Goal: Task Accomplishment & Management: Complete application form

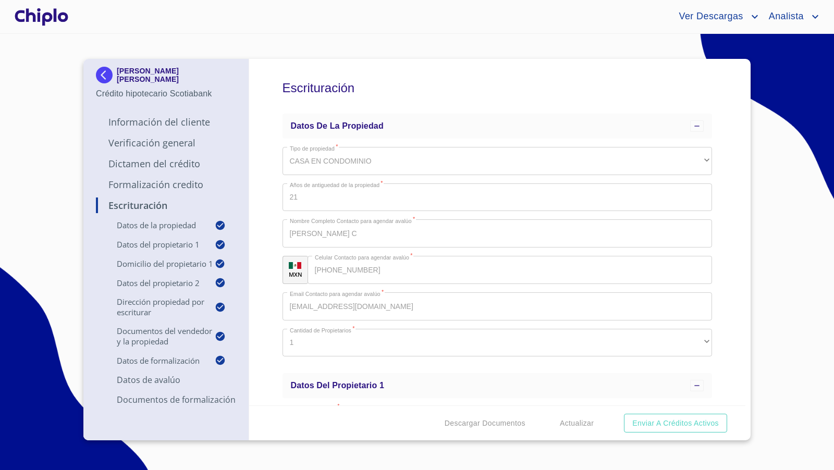
scroll to position [1084, 0]
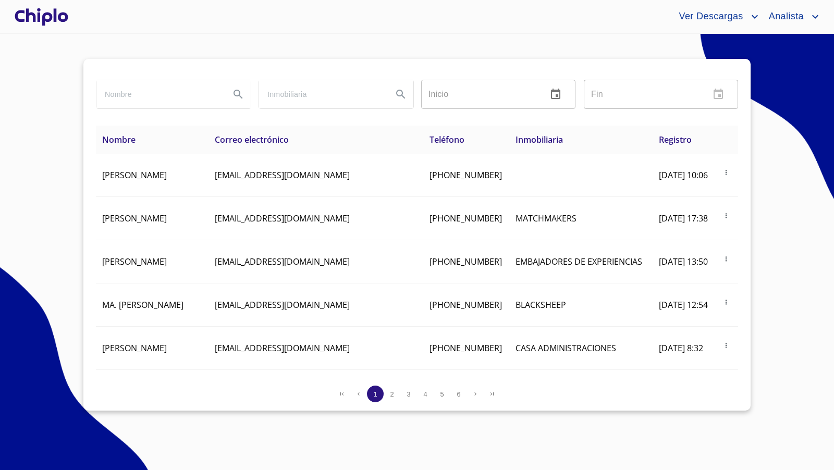
click at [53, 20] on div at bounding box center [42, 16] width 58 height 33
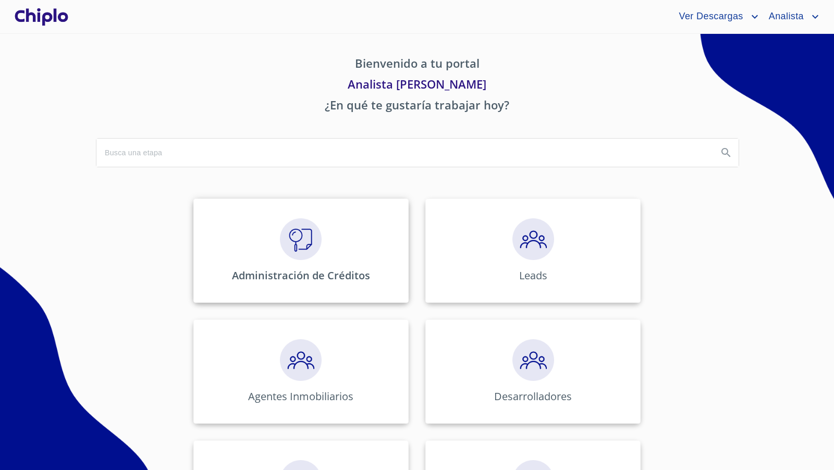
click at [312, 249] on img at bounding box center [301, 239] width 42 height 42
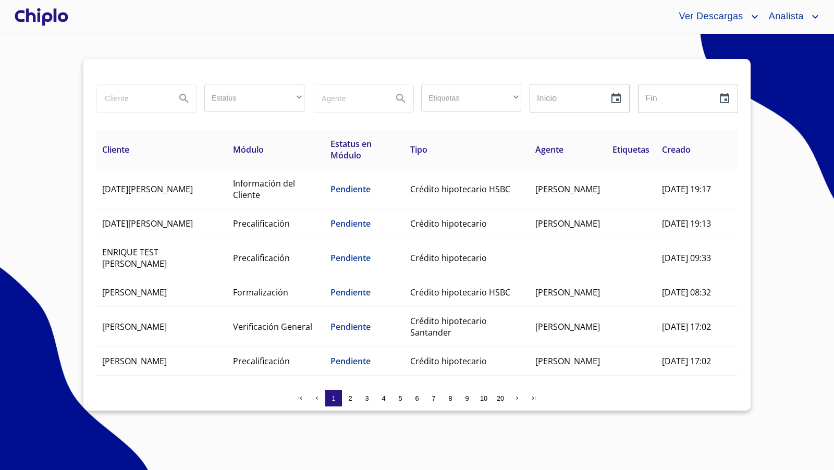
click at [149, 97] on input "search" at bounding box center [131, 98] width 71 height 28
type input "ALBA"
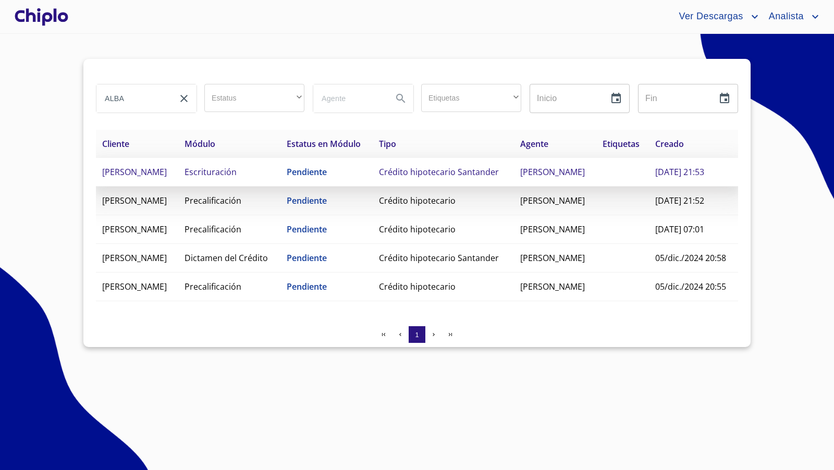
click at [152, 187] on td "[PERSON_NAME]" at bounding box center [137, 172] width 82 height 29
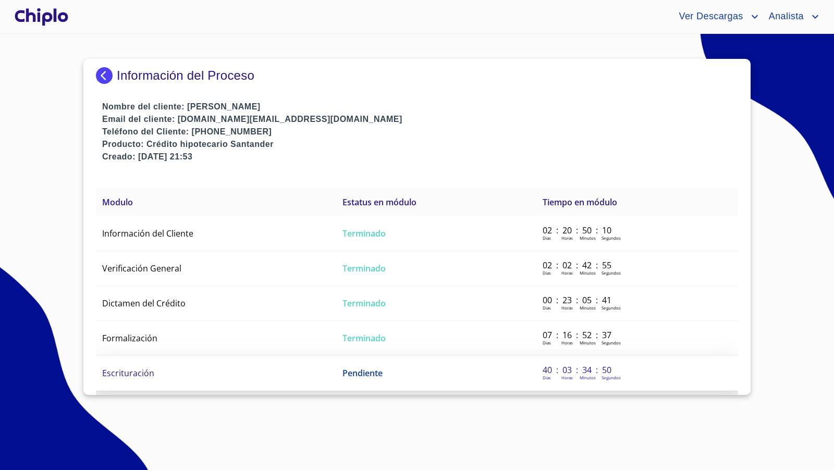
click at [220, 364] on td "Escrituración" at bounding box center [216, 373] width 240 height 35
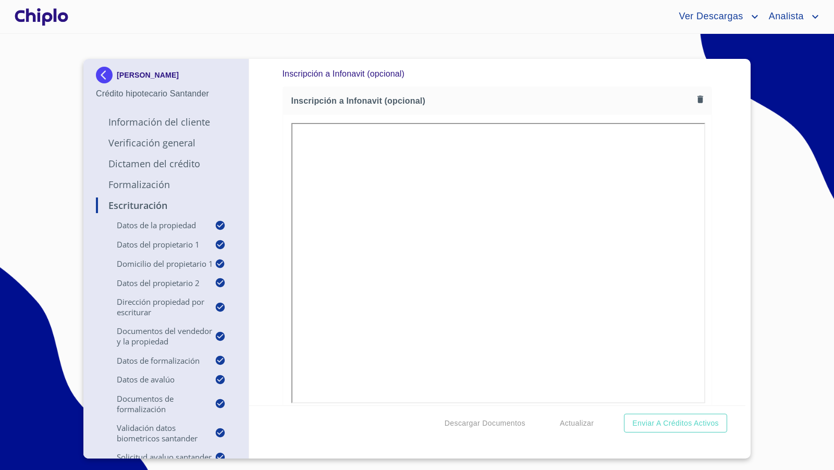
scroll to position [6952, 0]
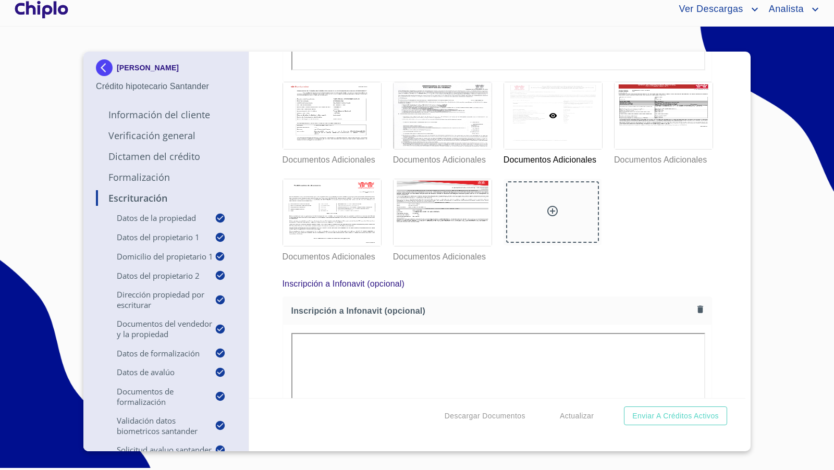
scroll to position [6734, 0]
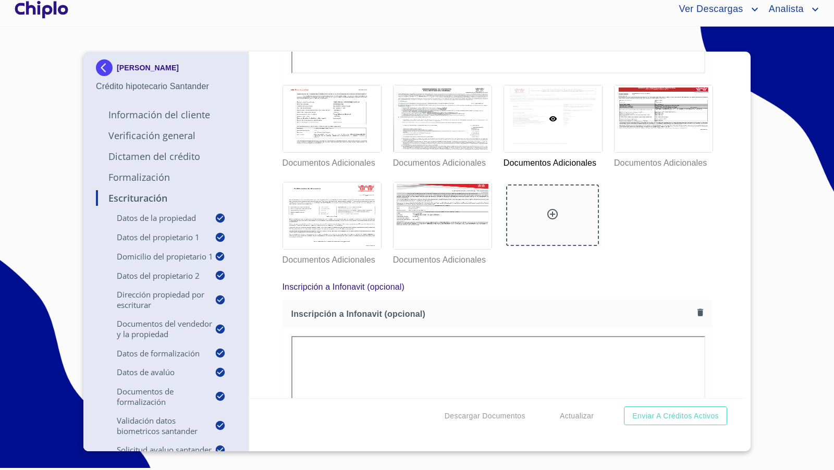
click at [722, 311] on div "Escrituración Datos de la propiedad Tipo de propiedad   * DEPARTAMENTO ​ Años d…" at bounding box center [497, 225] width 497 height 347
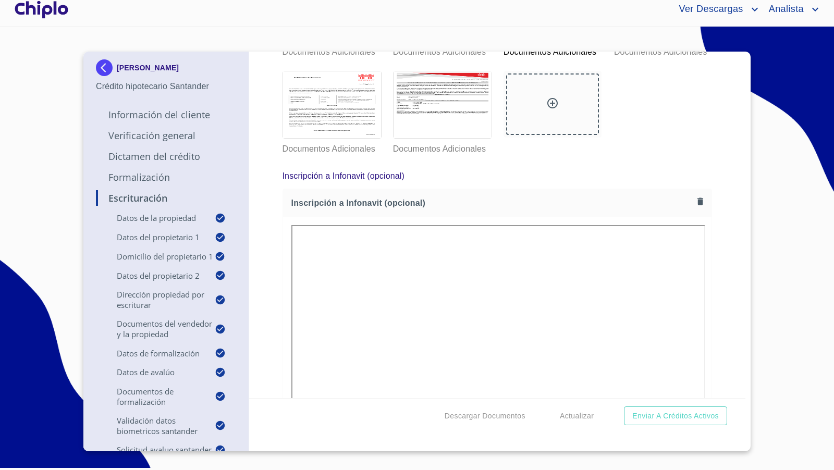
scroll to position [6841, 0]
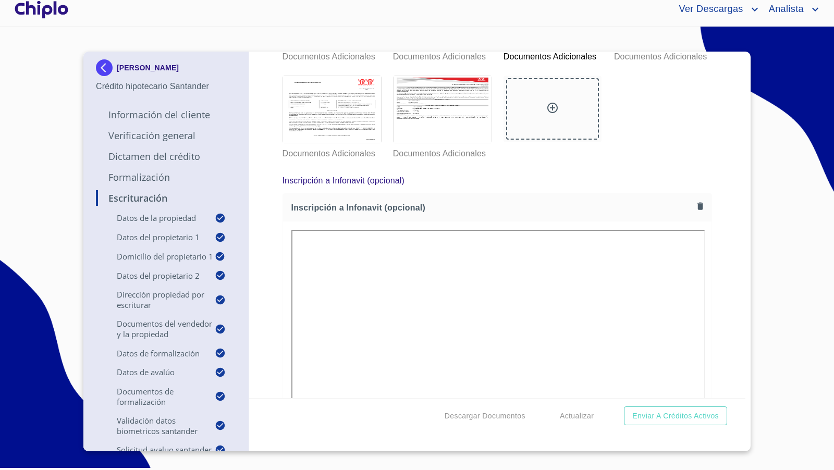
click at [726, 250] on div "Escrituración Datos de la propiedad Tipo de propiedad   * DEPARTAMENTO ​ Años d…" at bounding box center [497, 225] width 497 height 347
click at [47, 10] on div at bounding box center [42, 9] width 58 height 33
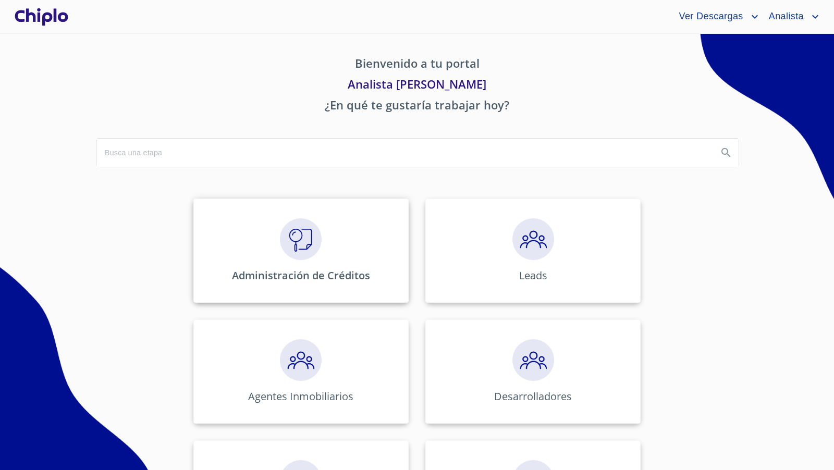
click at [329, 248] on div "Administración de Créditos" at bounding box center [300, 251] width 215 height 104
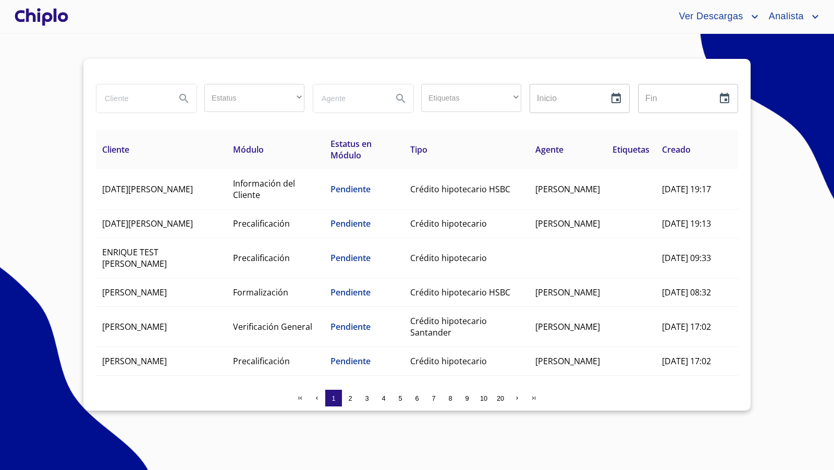
click at [130, 101] on input "search" at bounding box center [131, 98] width 71 height 28
paste input "[PERSON_NAME]"
type input "[PERSON_NAME]"
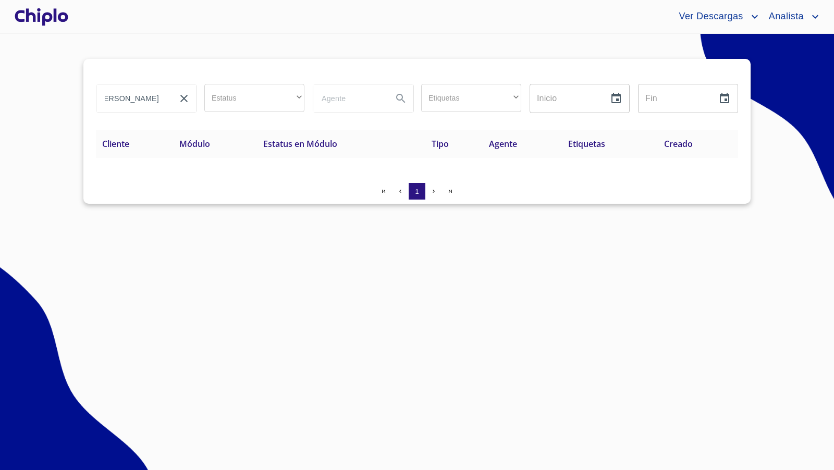
click at [40, 15] on div at bounding box center [42, 16] width 58 height 33
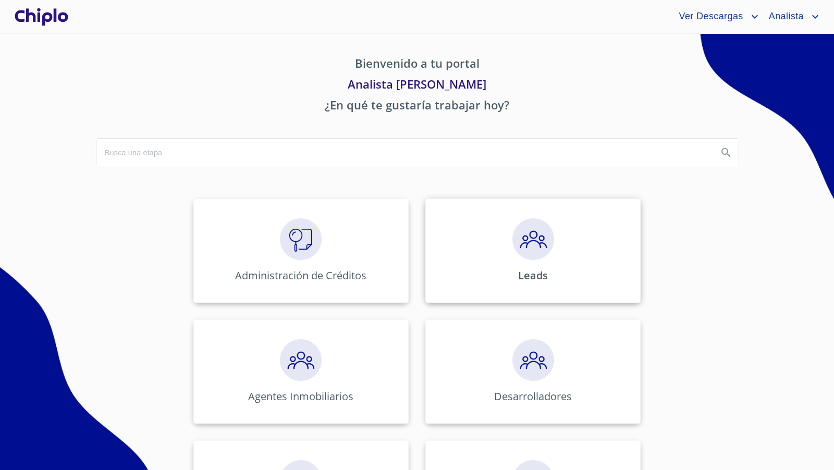
click at [529, 236] on img at bounding box center [534, 239] width 42 height 42
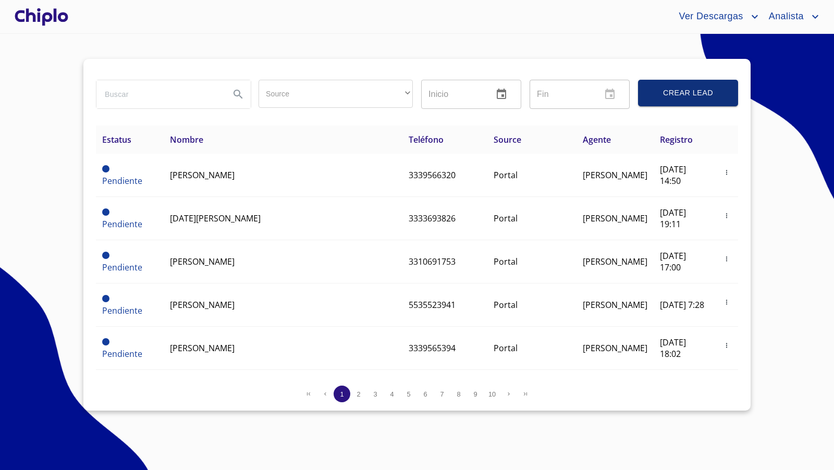
click at [674, 98] on span "Crear Lead" at bounding box center [688, 93] width 75 height 13
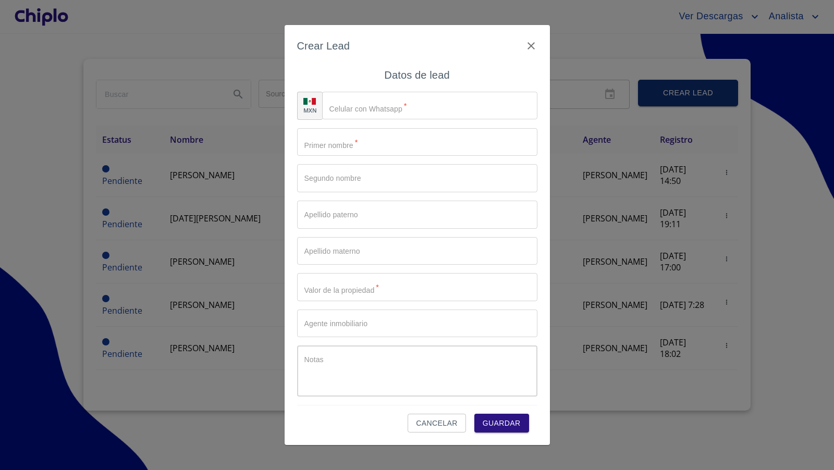
click at [349, 147] on input "Source" at bounding box center [417, 142] width 240 height 28
paste input "[PERSON_NAME]"
type input "FATIMA"
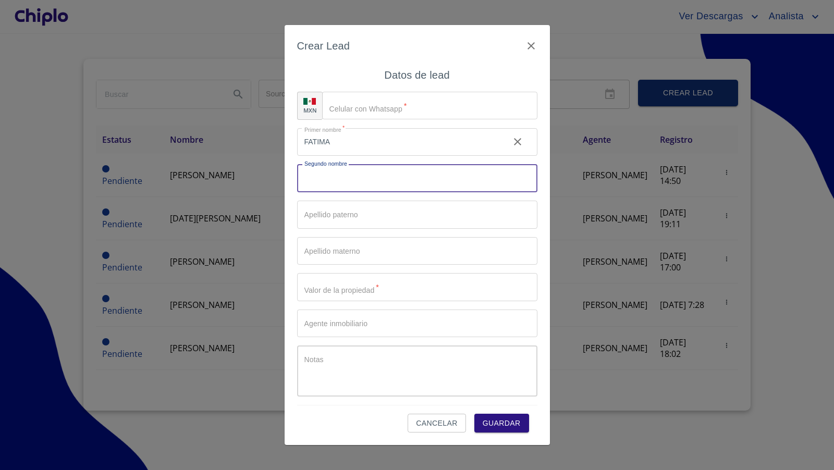
paste input "[PERSON_NAME]"
type input "GUADALUPE"
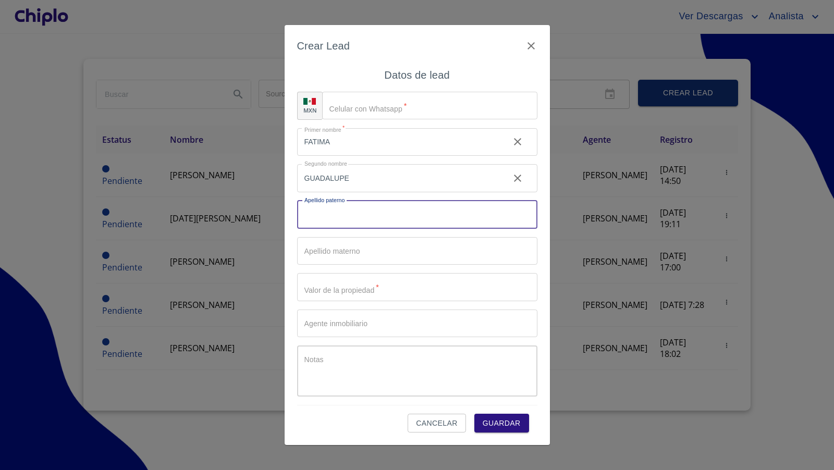
paste input "[PERSON_NAME]"
type input "MALDONADO"
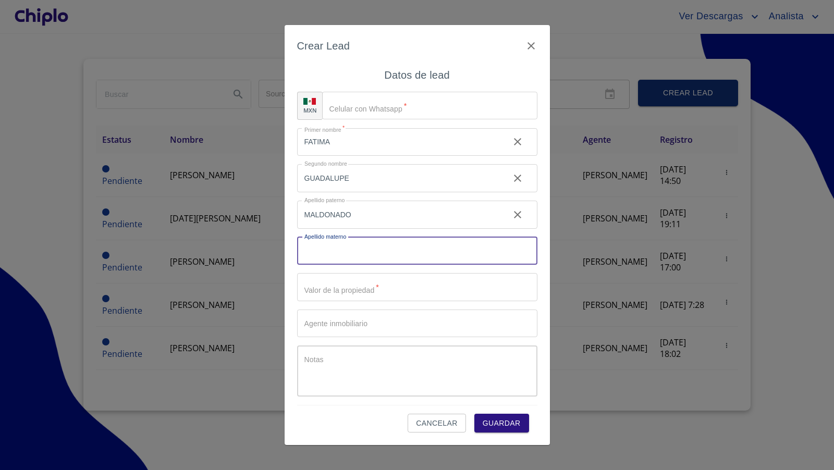
paste input "[PERSON_NAME]"
type input "[PERSON_NAME]"
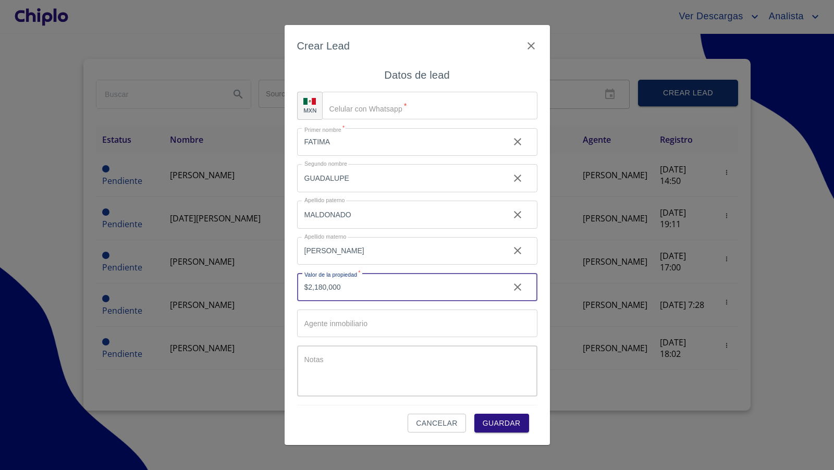
type input "$2,180,000"
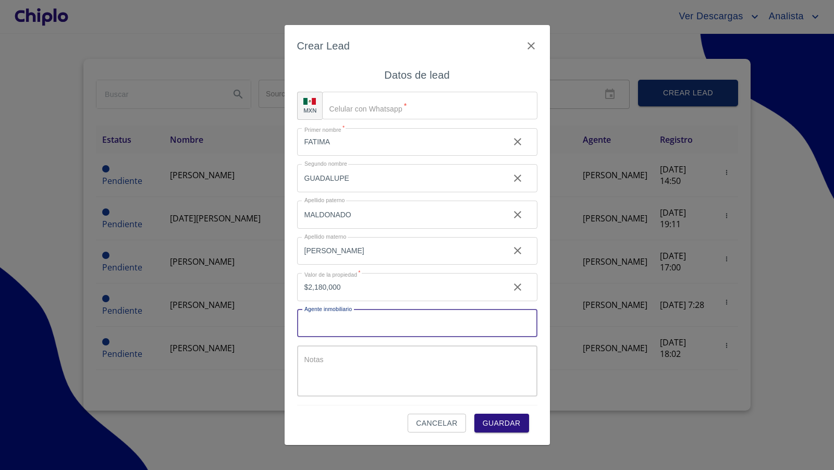
click at [353, 328] on input "Source" at bounding box center [417, 324] width 240 height 28
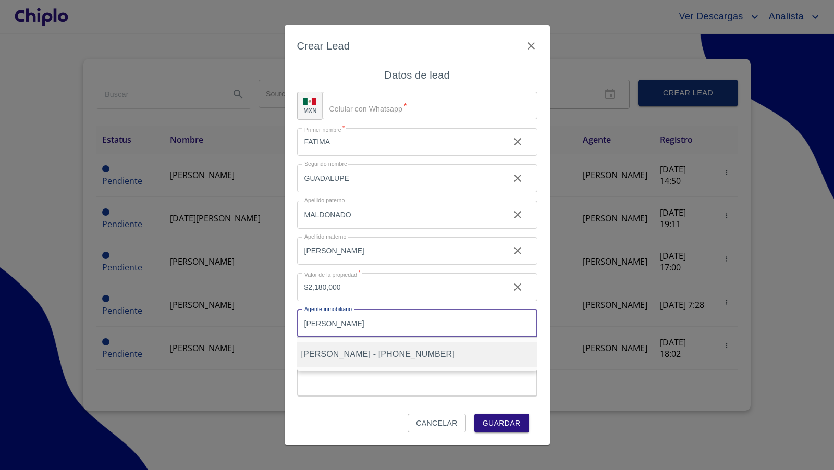
click at [369, 353] on span "[PERSON_NAME] - [PHONE_NUMBER]" at bounding box center [377, 354] width 153 height 9
type input "[PERSON_NAME] - [PHONE_NUMBER]"
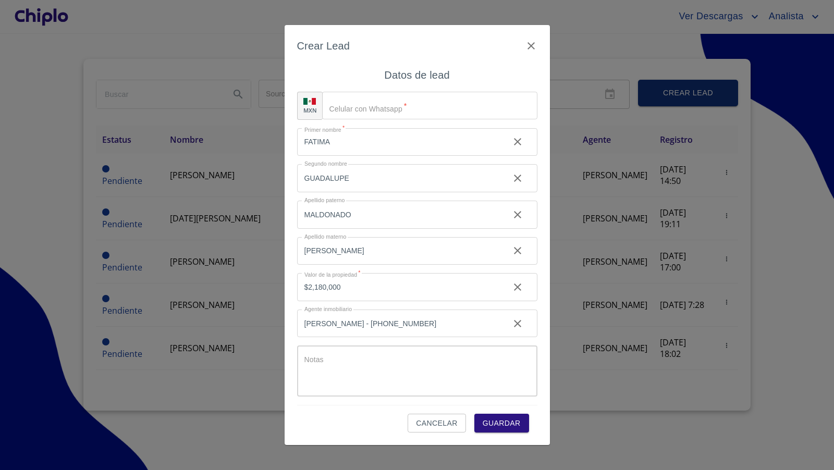
click at [502, 420] on span "Guardar" at bounding box center [502, 423] width 38 height 13
type input "[PHONE_NUMBER]"
click at [506, 424] on span "Guardar" at bounding box center [502, 423] width 38 height 13
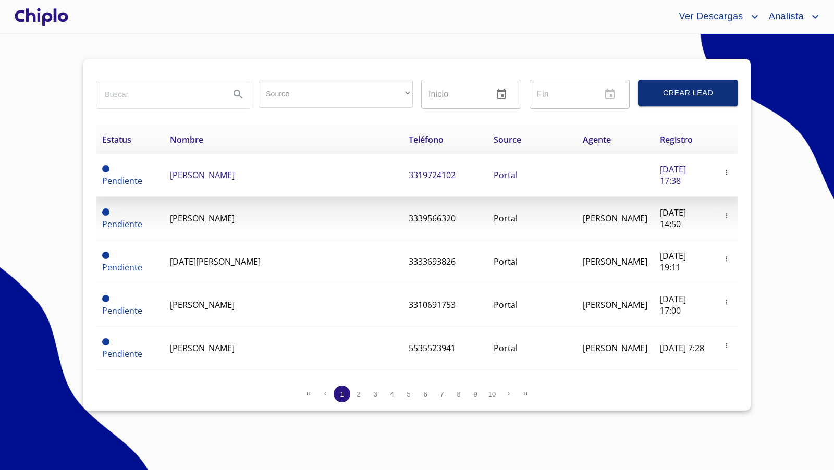
click at [235, 172] on span "[PERSON_NAME]" at bounding box center [202, 174] width 65 height 11
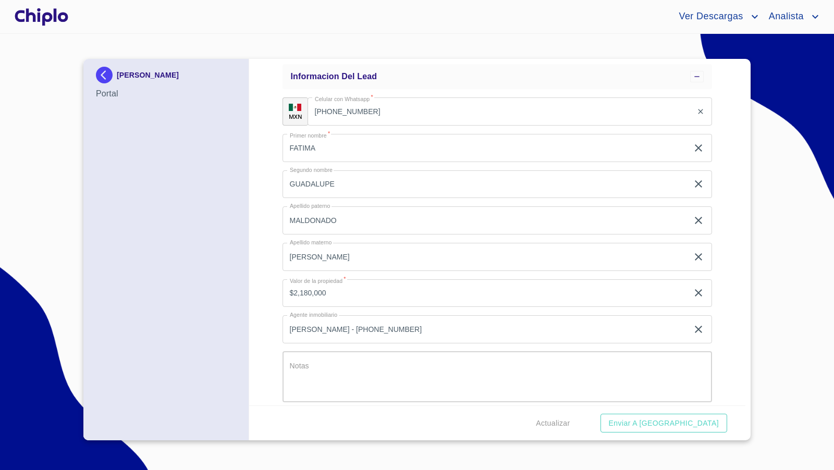
scroll to position [58, 0]
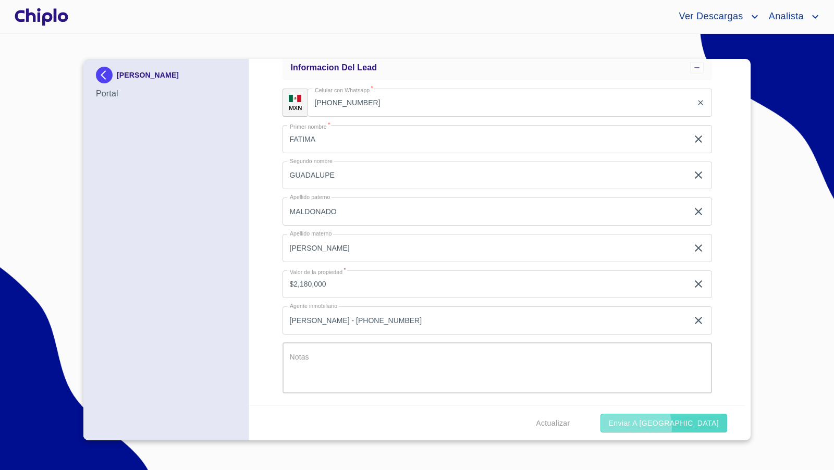
click at [685, 427] on span "Enviar a [GEOGRAPHIC_DATA]" at bounding box center [664, 423] width 110 height 13
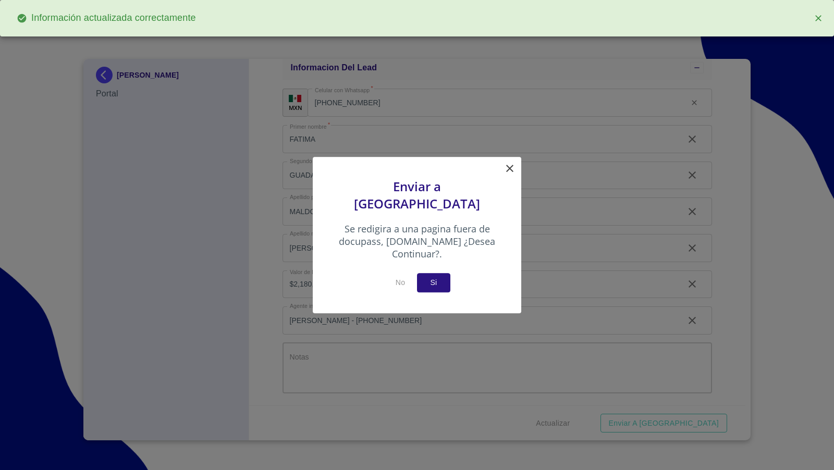
click at [436, 277] on span "Si" at bounding box center [434, 282] width 17 height 13
